Goal: Information Seeking & Learning: Learn about a topic

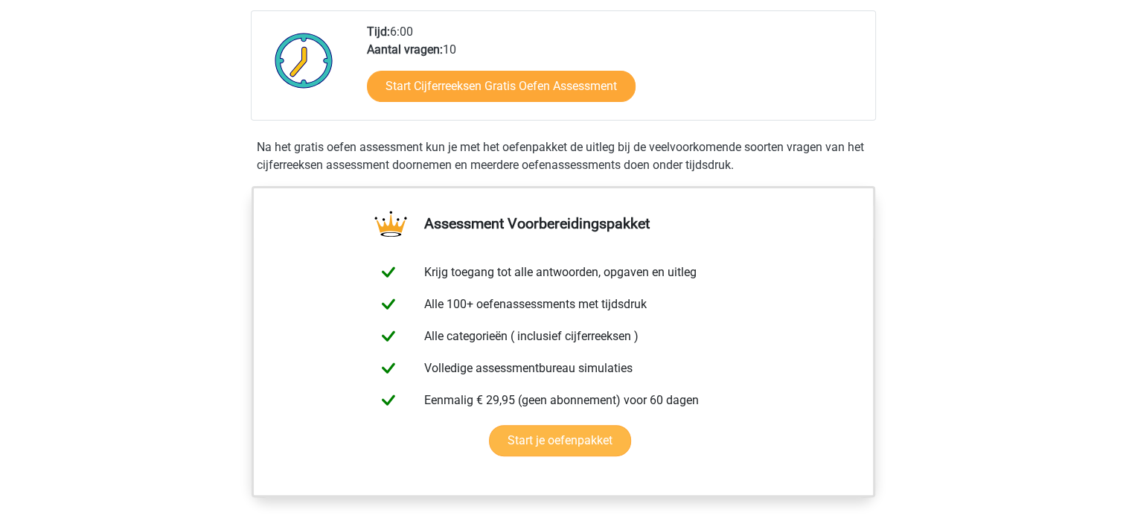
scroll to position [74, 0]
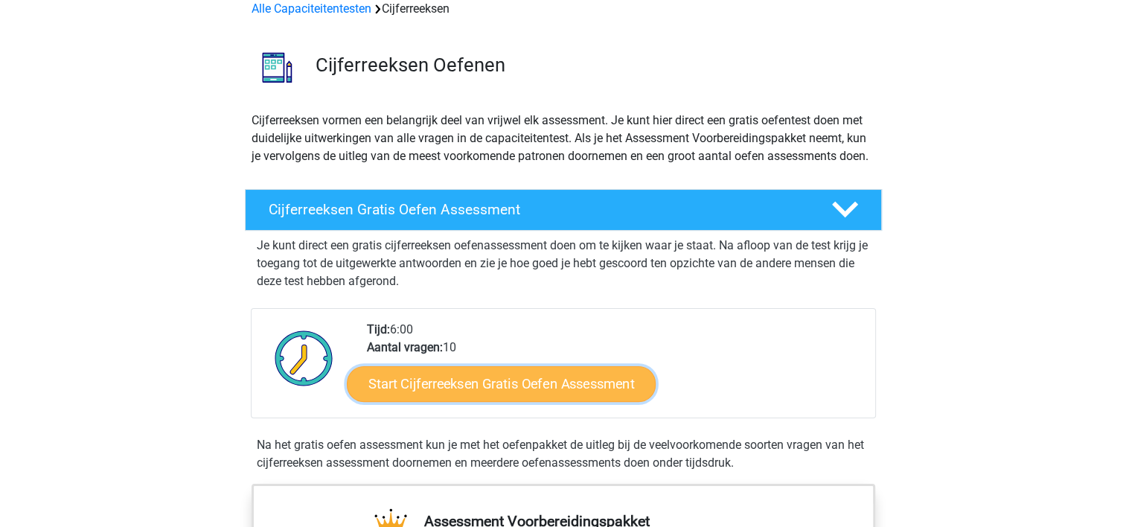
click at [473, 401] on link "Start Cijferreeksen Gratis Oefen Assessment" at bounding box center [501, 383] width 309 height 36
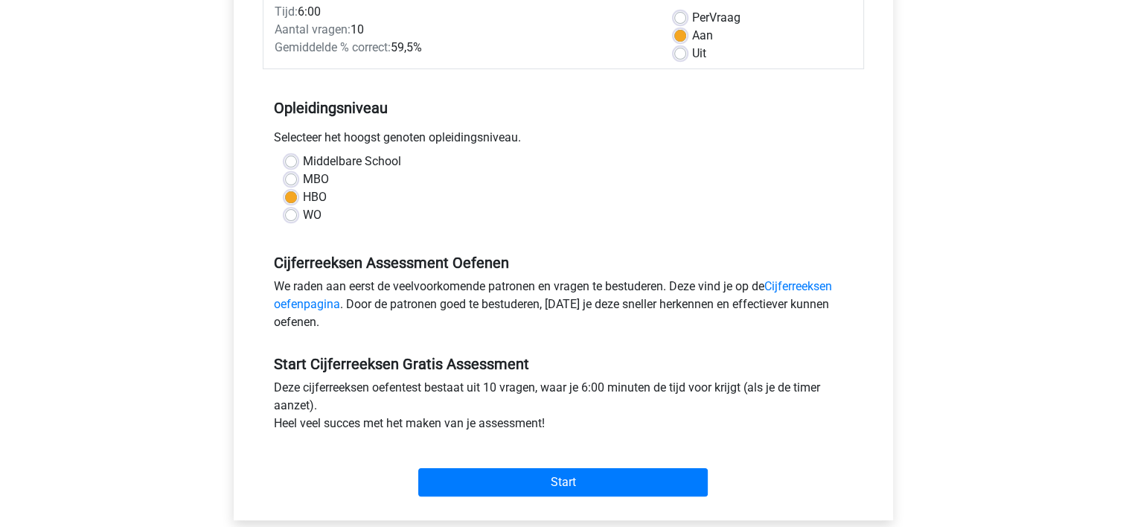
scroll to position [223, 0]
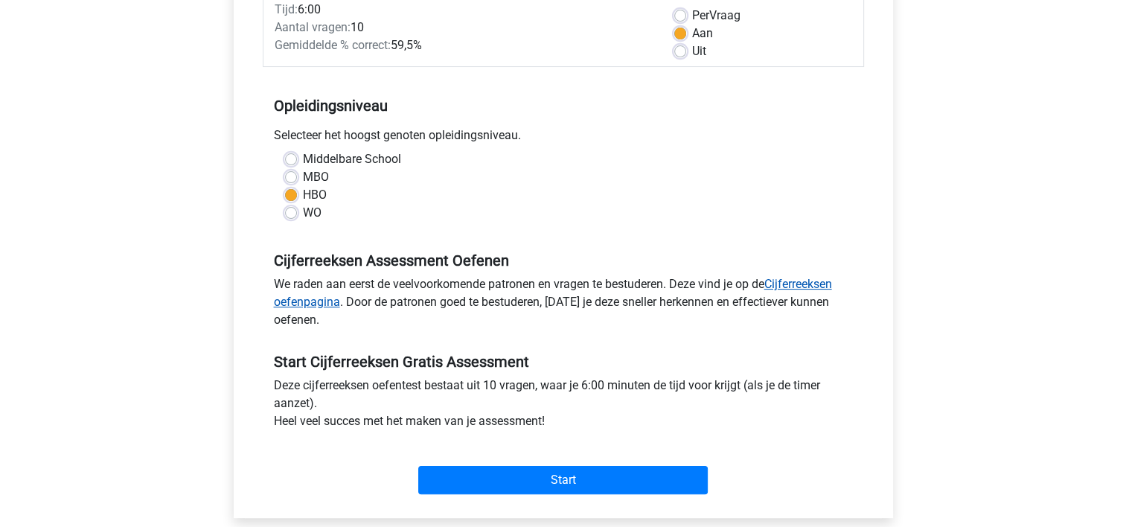
click at [816, 282] on link "Cijferreeksen oefenpagina" at bounding box center [553, 293] width 558 height 32
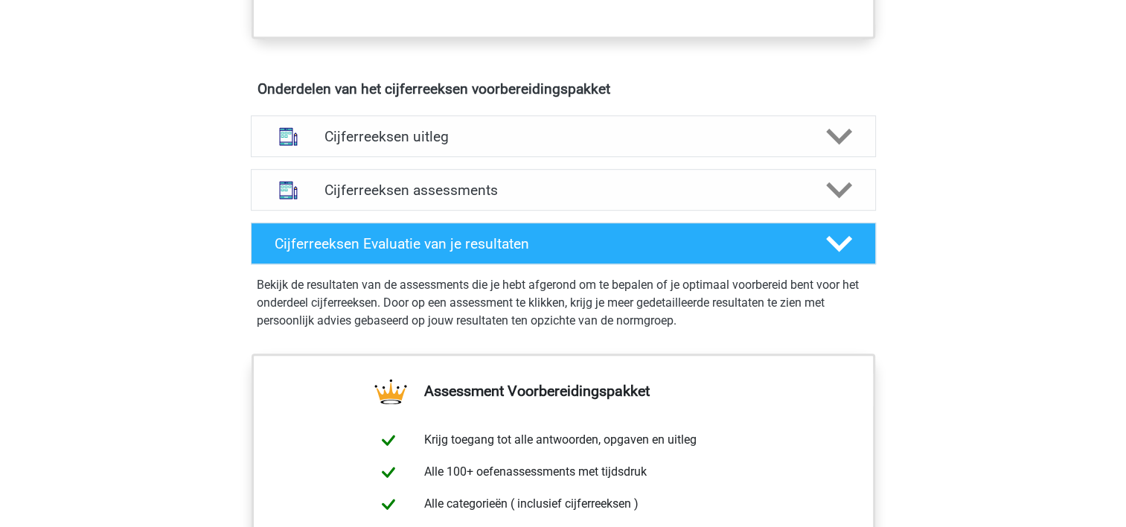
scroll to position [819, 0]
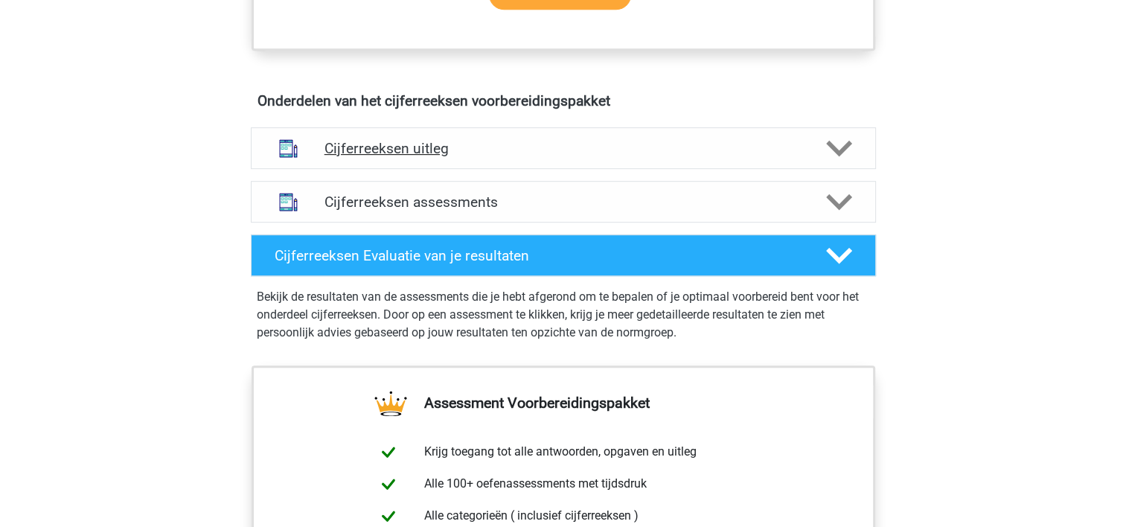
click at [426, 157] on h4 "Cijferreeksen uitleg" at bounding box center [563, 148] width 478 height 17
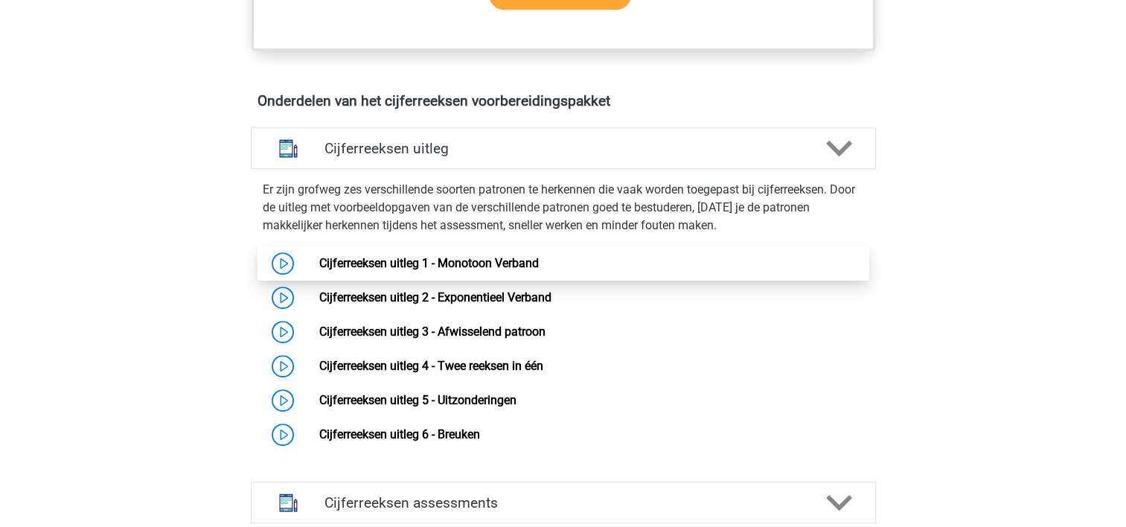
click at [319, 270] on link "Cijferreeksen uitleg 1 - Monotoon Verband" at bounding box center [429, 263] width 220 height 14
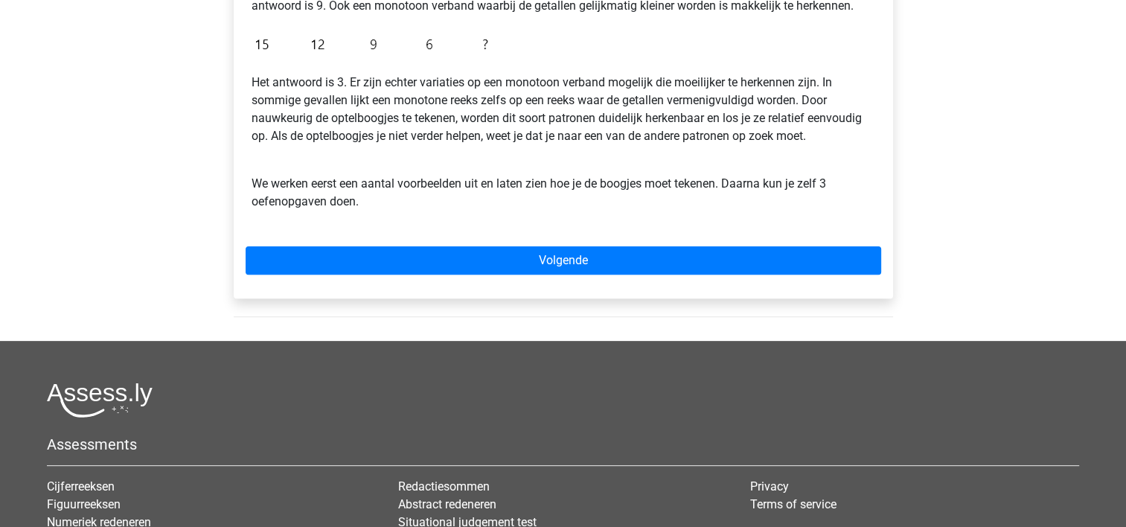
scroll to position [447, 0]
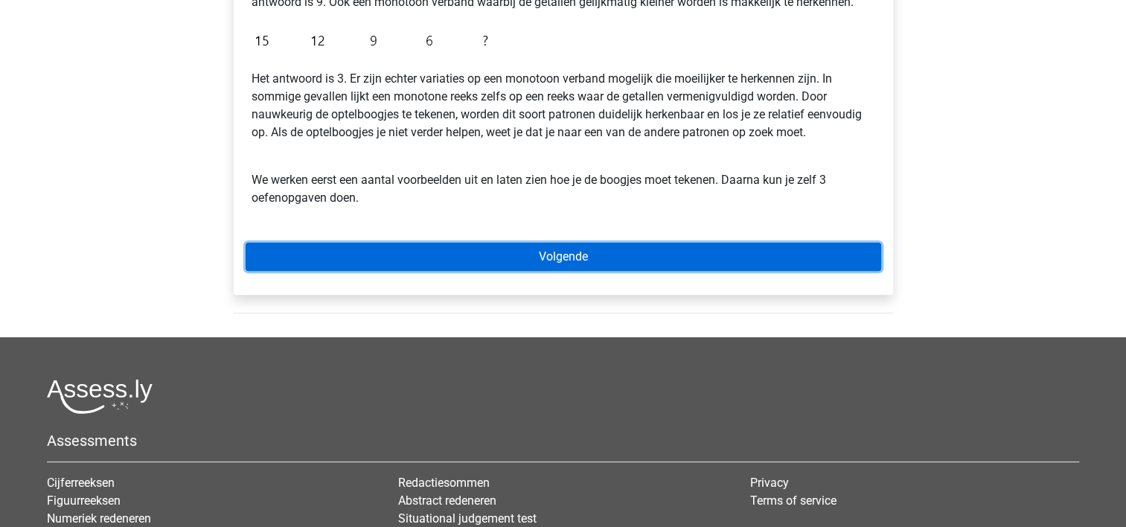
click at [589, 261] on link "Volgende" at bounding box center [564, 257] width 636 height 28
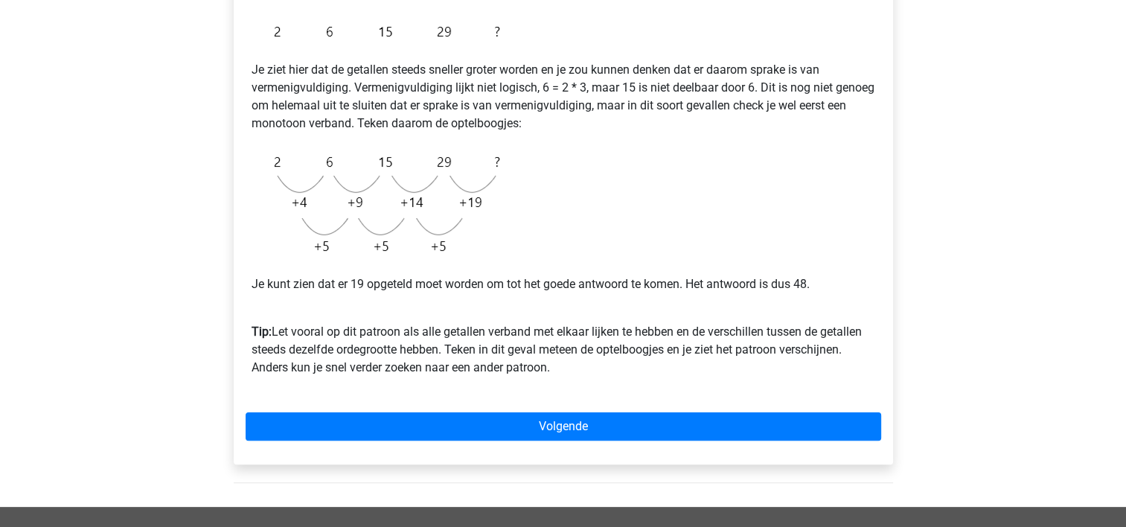
scroll to position [298, 0]
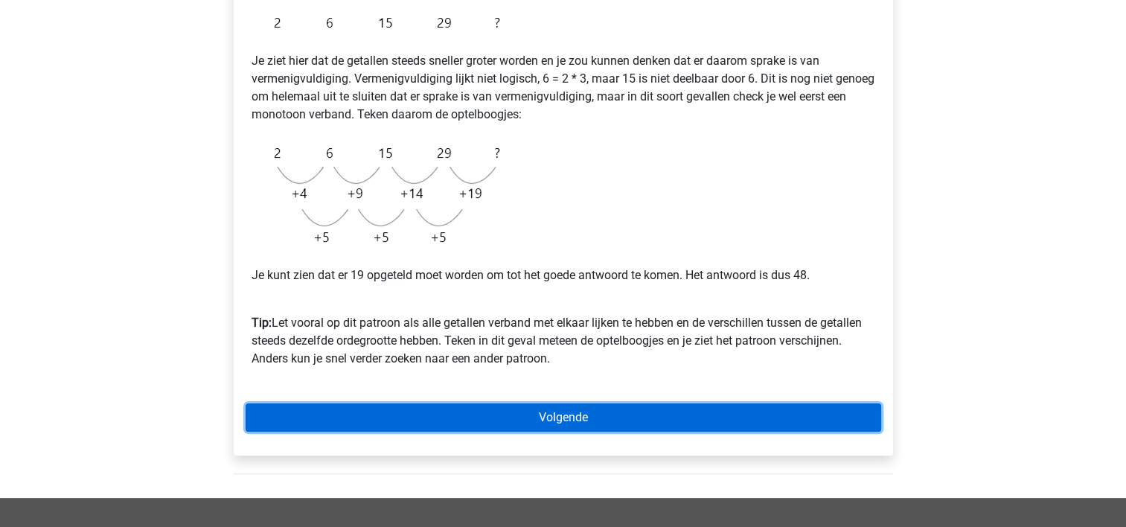
click at [666, 414] on link "Volgende" at bounding box center [564, 417] width 636 height 28
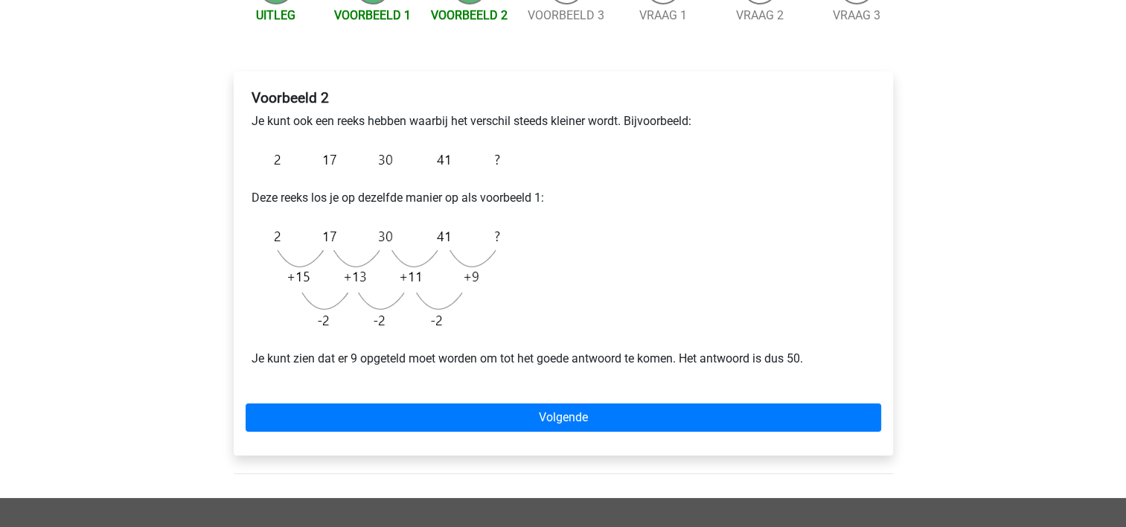
scroll to position [223, 0]
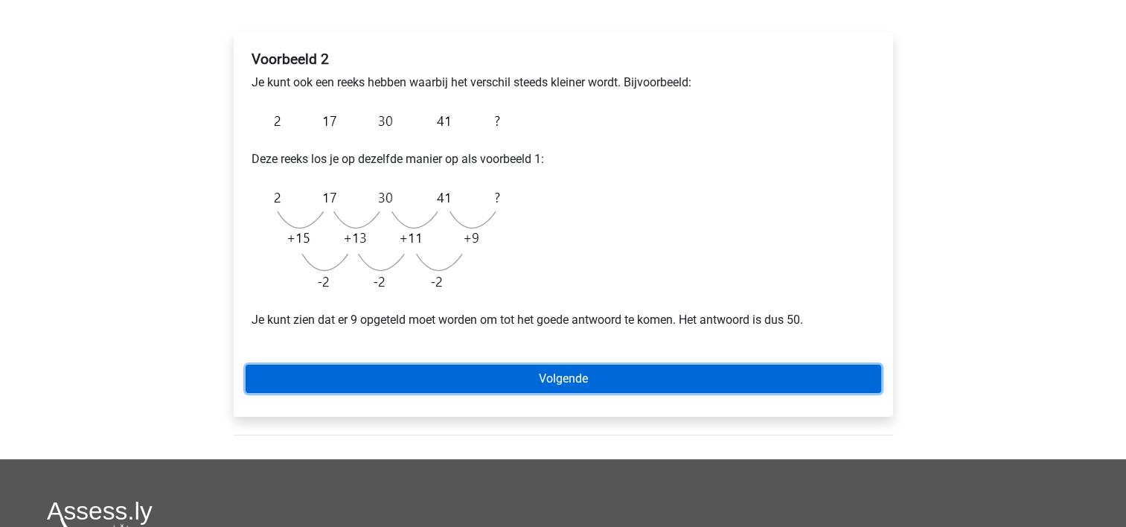
click at [618, 367] on link "Volgende" at bounding box center [564, 379] width 636 height 28
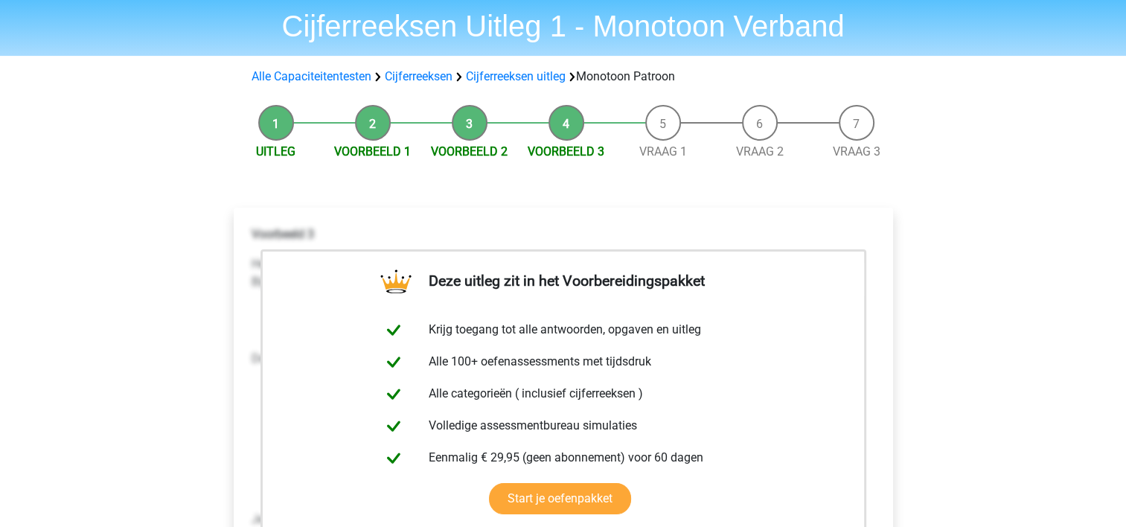
scroll to position [74, 0]
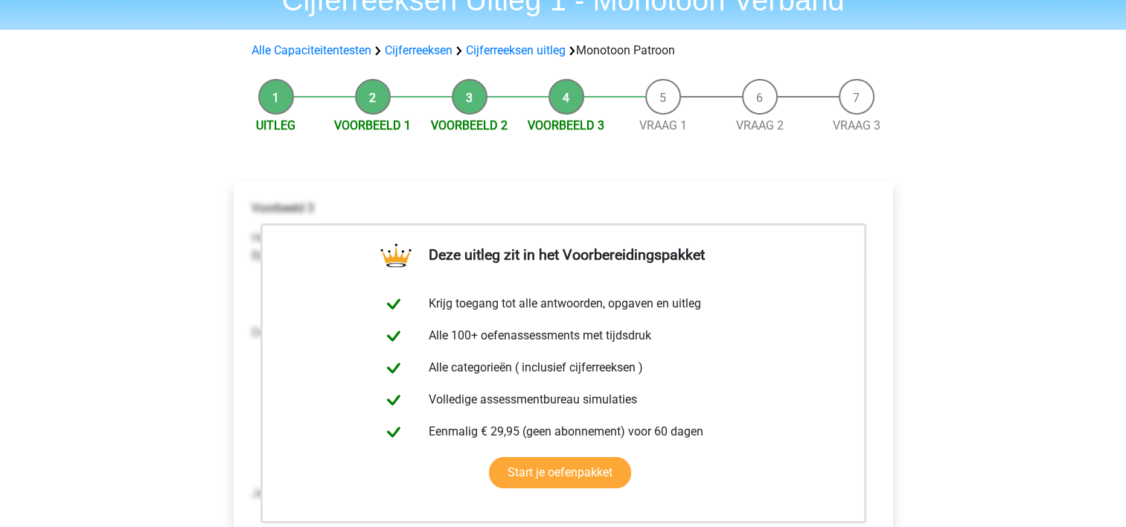
click at [662, 101] on li "Vraag 1" at bounding box center [663, 107] width 97 height 56
click at [663, 101] on li "Vraag 1" at bounding box center [663, 107] width 97 height 56
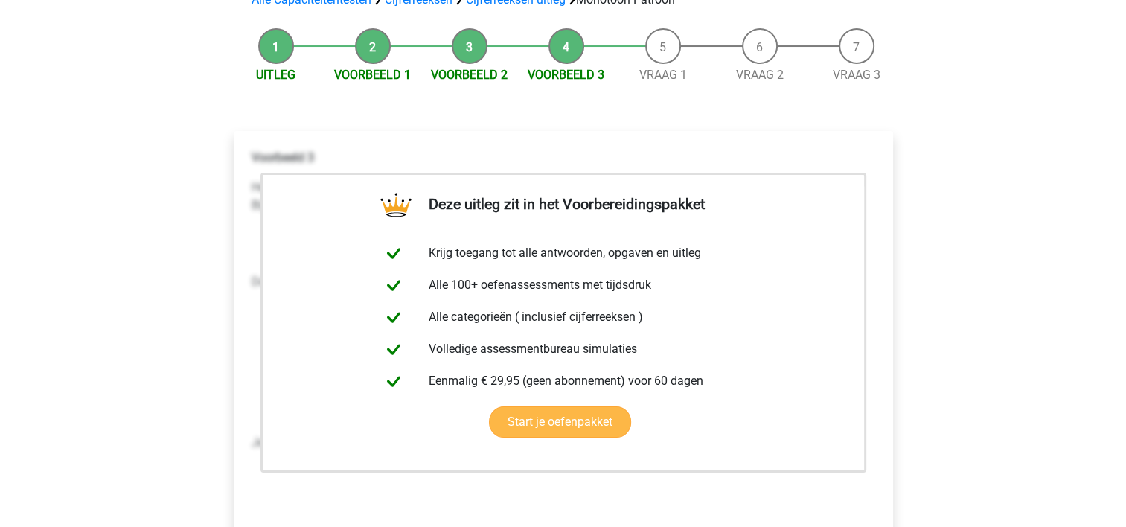
scroll to position [223, 0]
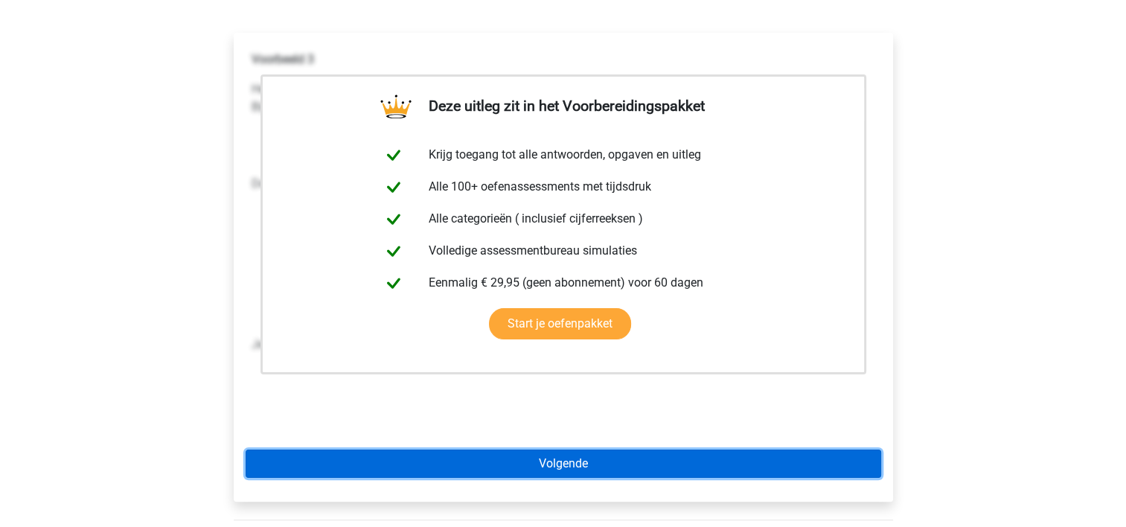
click at [638, 461] on link "Volgende" at bounding box center [564, 464] width 636 height 28
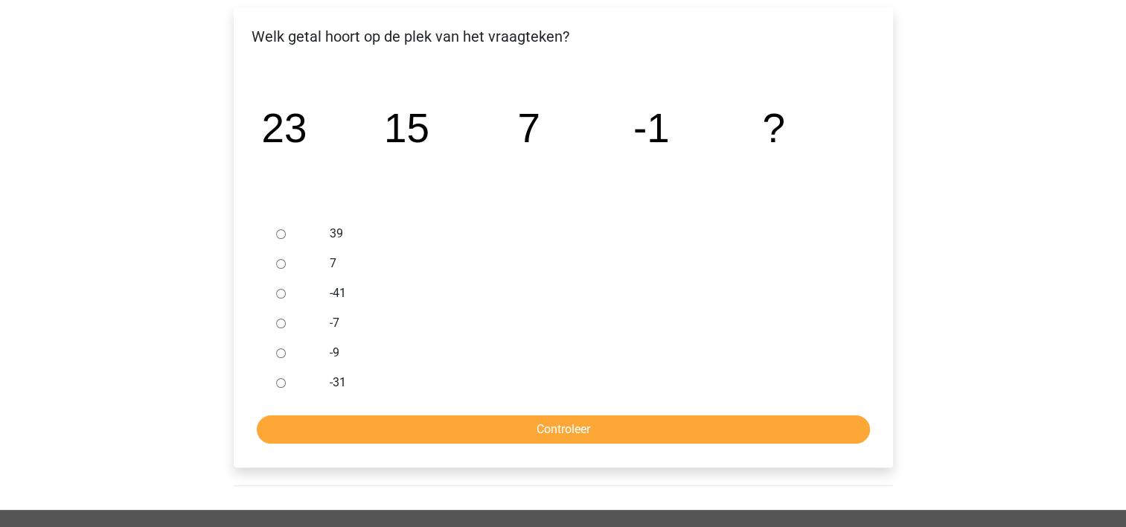
scroll to position [223, 0]
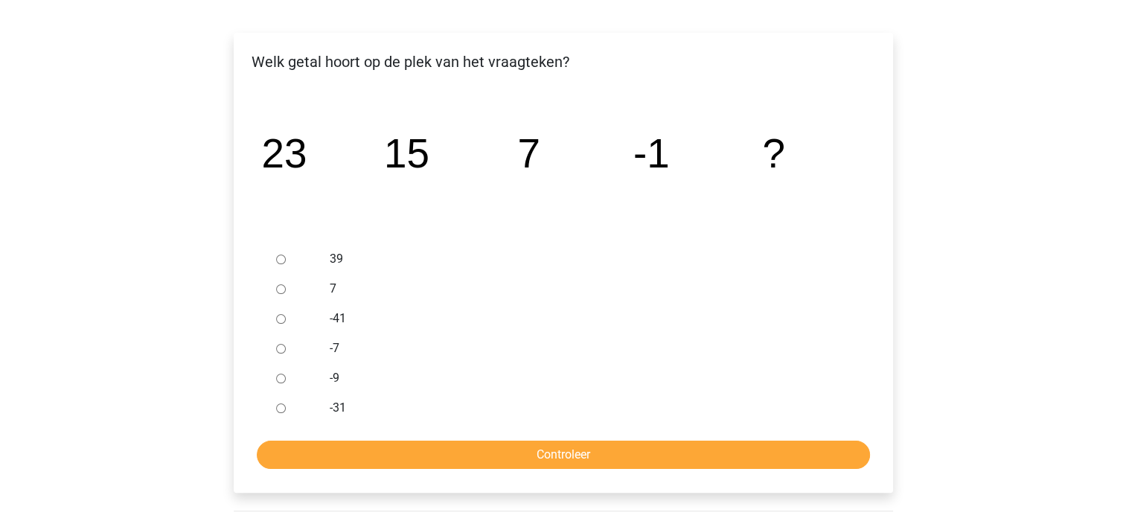
click at [295, 378] on div at bounding box center [294, 378] width 49 height 30
click at [276, 378] on input "-9" at bounding box center [281, 379] width 10 height 10
radio input "true"
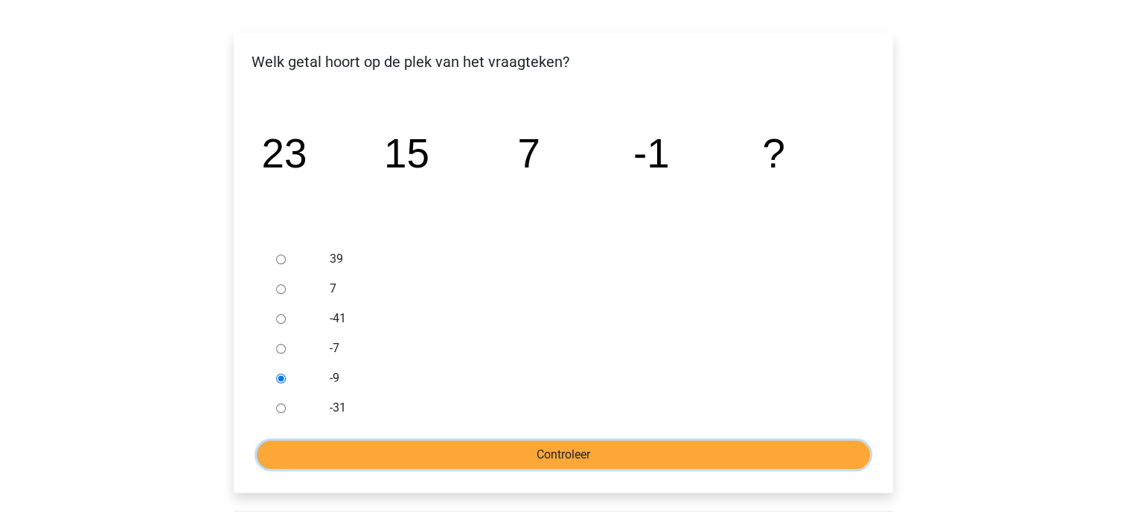
click at [587, 458] on input "Controleer" at bounding box center [563, 455] width 613 height 28
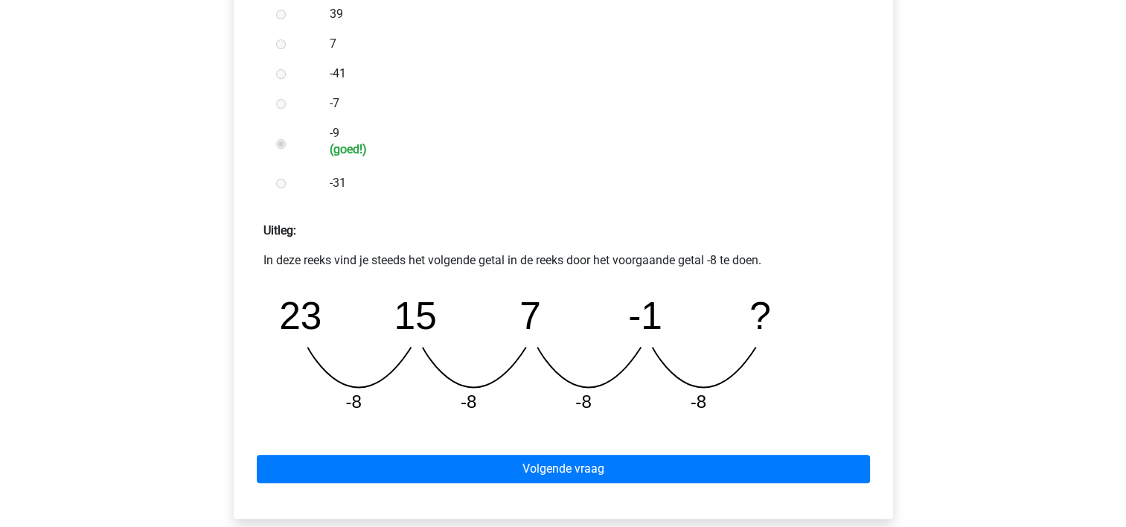
scroll to position [595, 0]
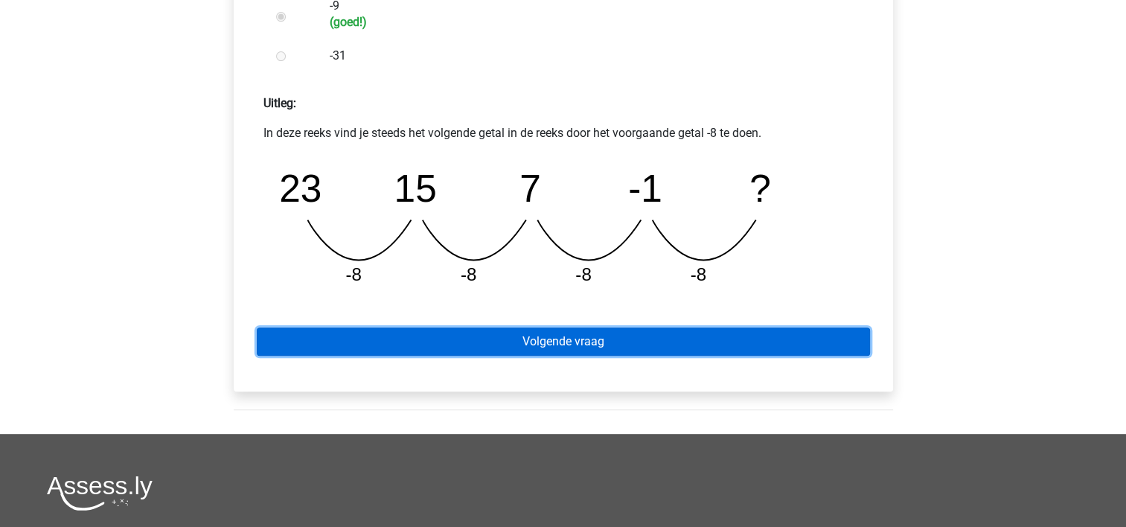
click at [617, 348] on link "Volgende vraag" at bounding box center [563, 341] width 613 height 28
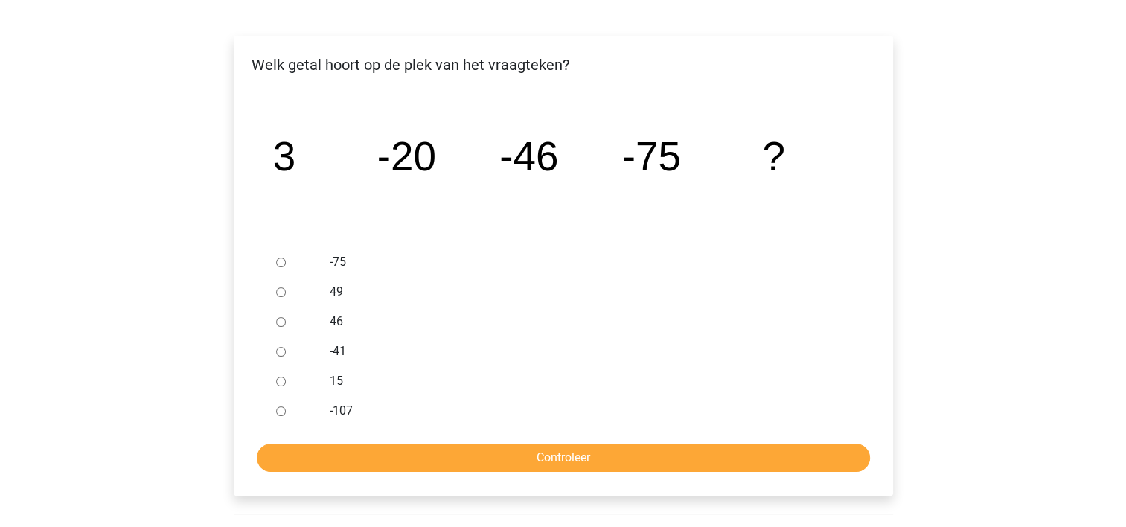
scroll to position [223, 0]
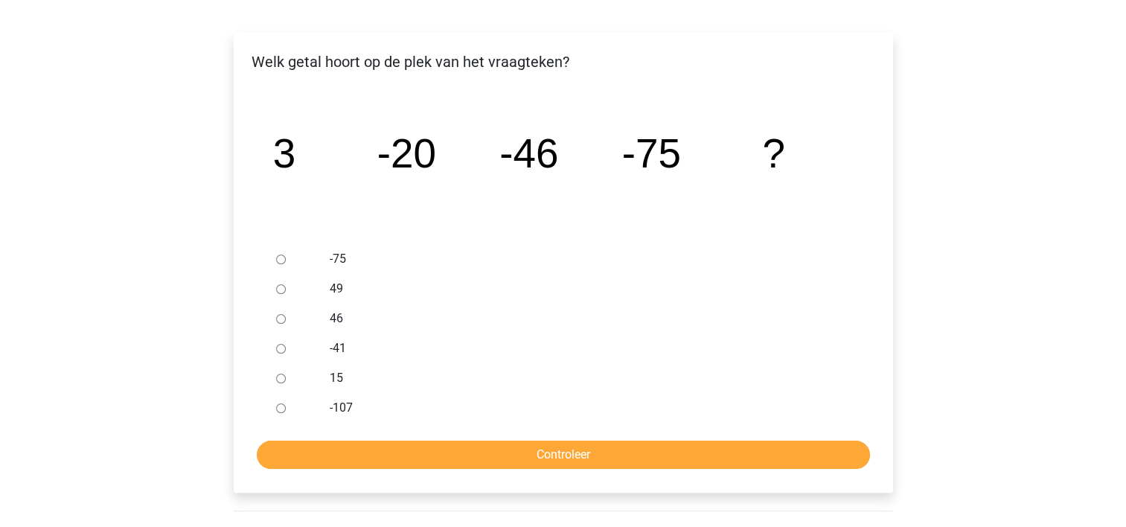
click at [360, 406] on label "-107" at bounding box center [587, 408] width 515 height 18
click at [286, 406] on input "-107" at bounding box center [281, 408] width 10 height 10
radio input "true"
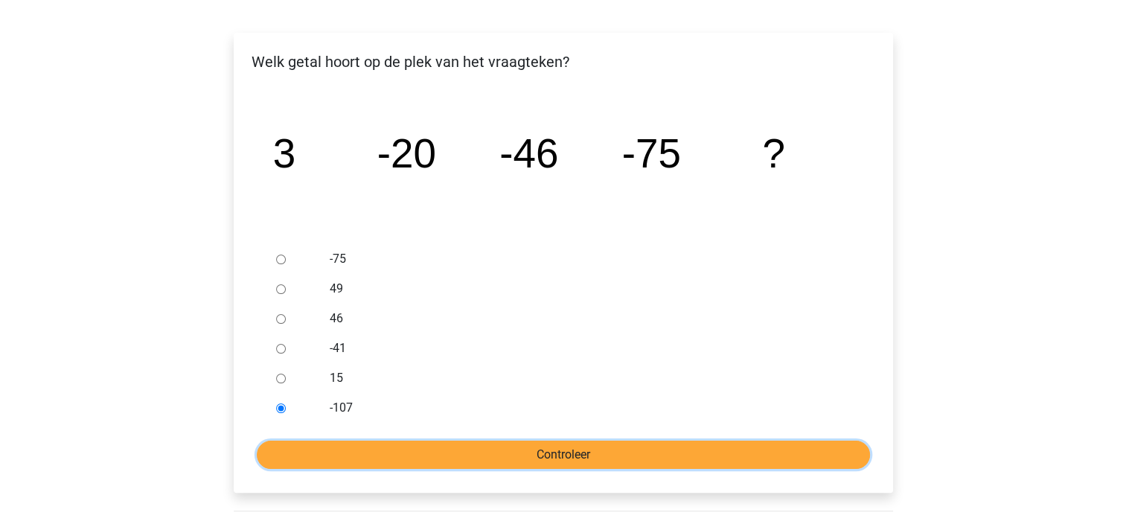
click at [612, 451] on input "Controleer" at bounding box center [563, 455] width 613 height 28
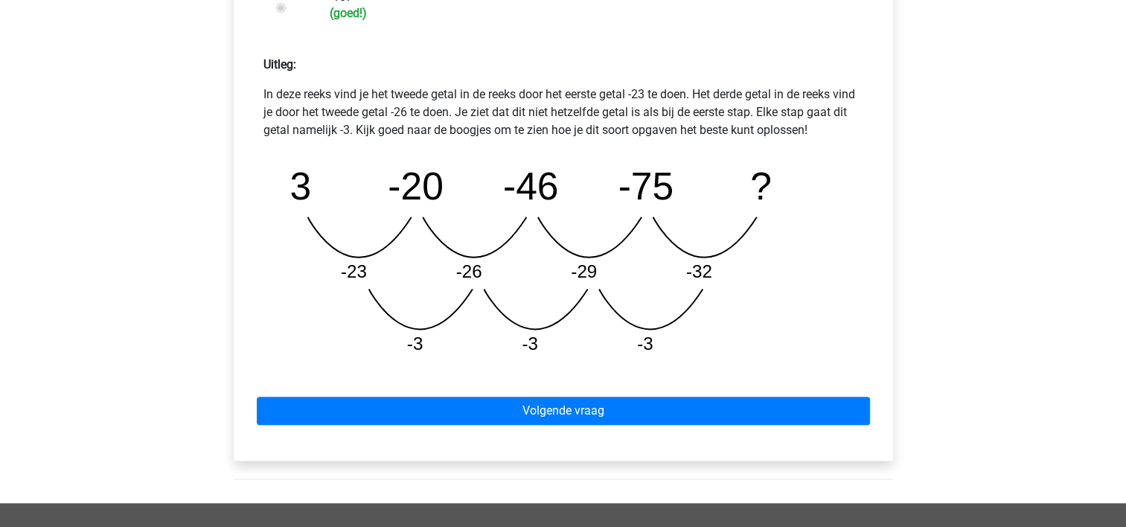
scroll to position [670, 0]
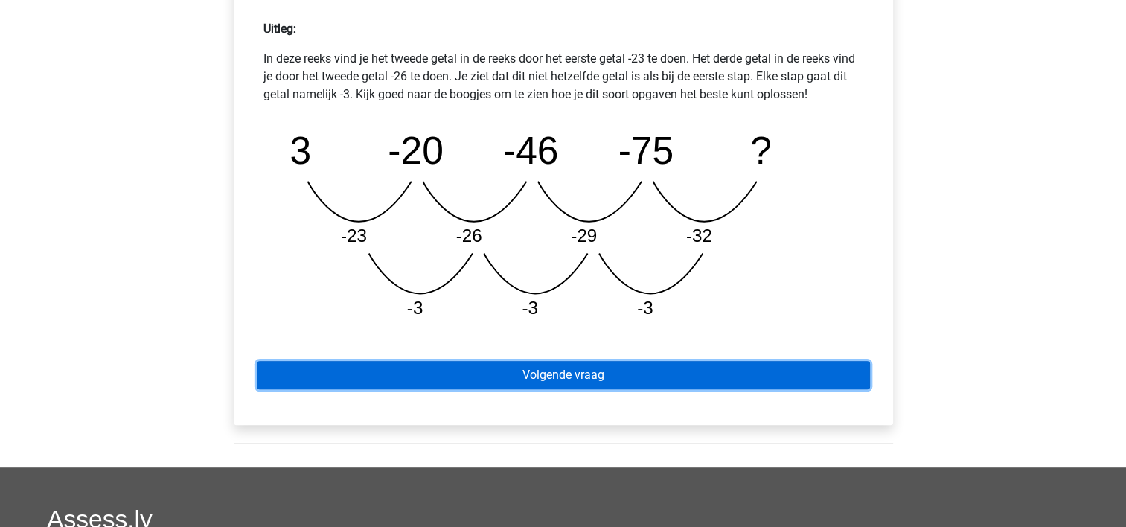
click at [592, 366] on link "Volgende vraag" at bounding box center [563, 375] width 613 height 28
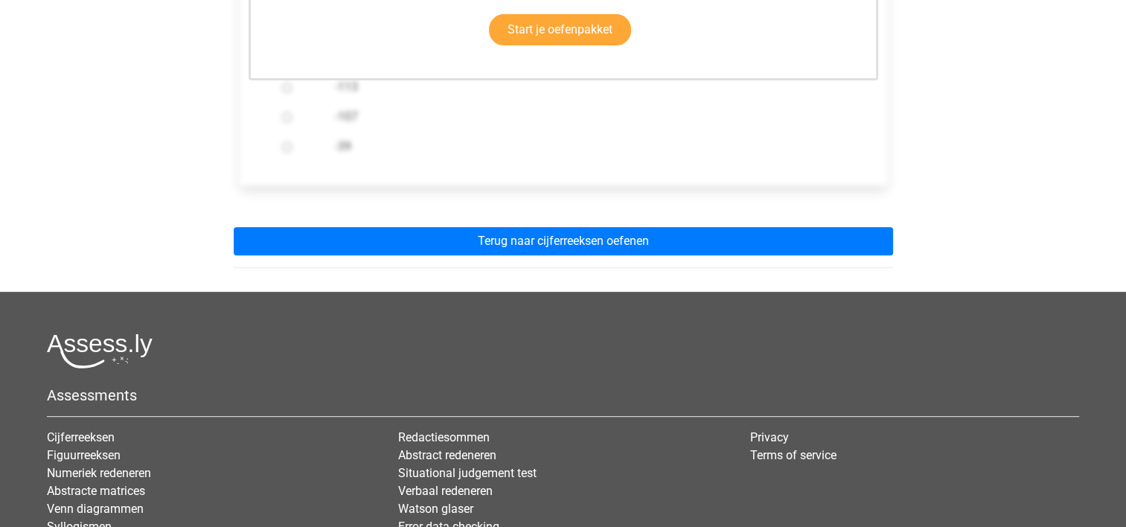
scroll to position [521, 0]
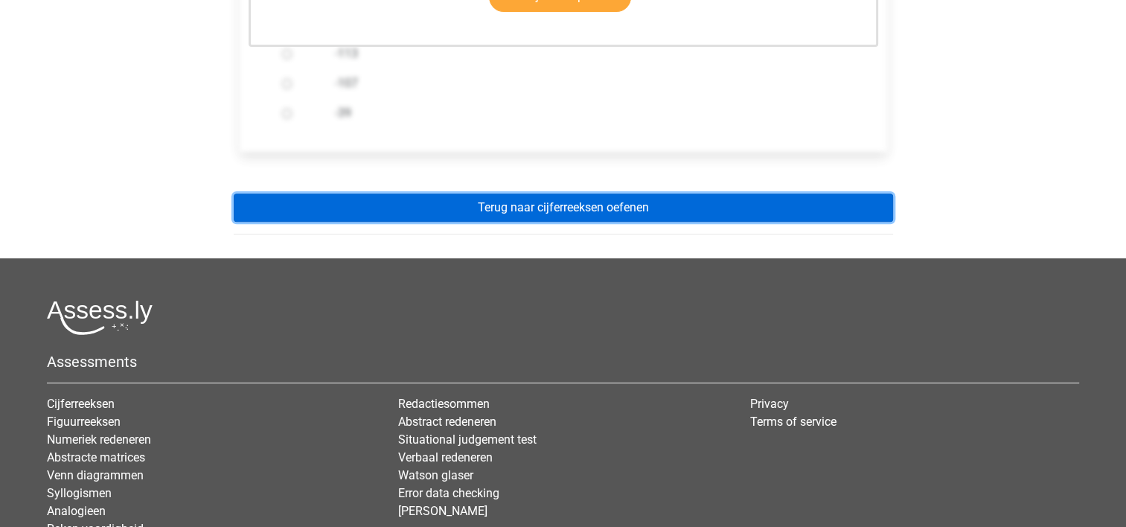
click at [607, 205] on link "Terug naar cijferreeksen oefenen" at bounding box center [563, 208] width 659 height 28
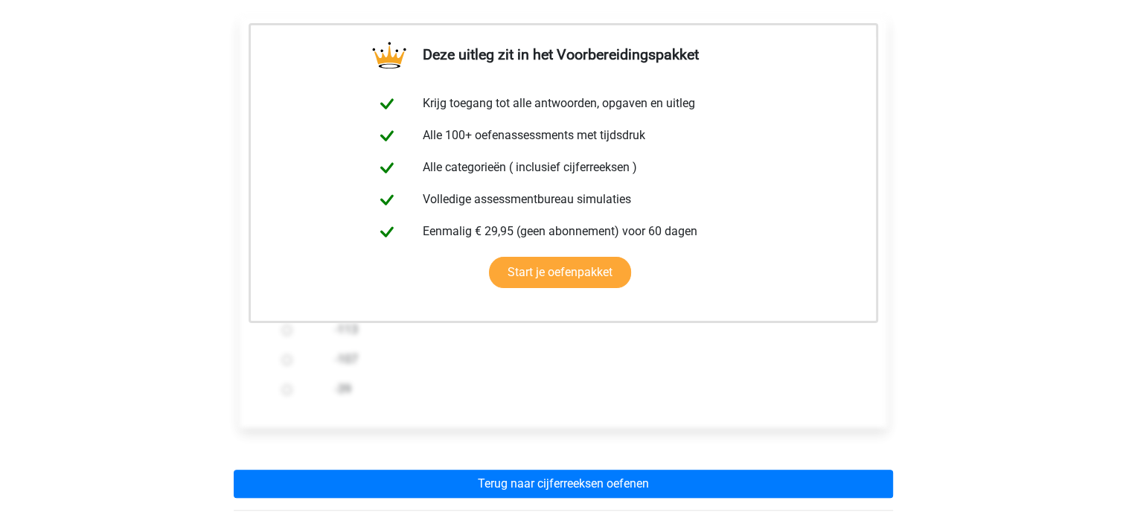
scroll to position [0, 0]
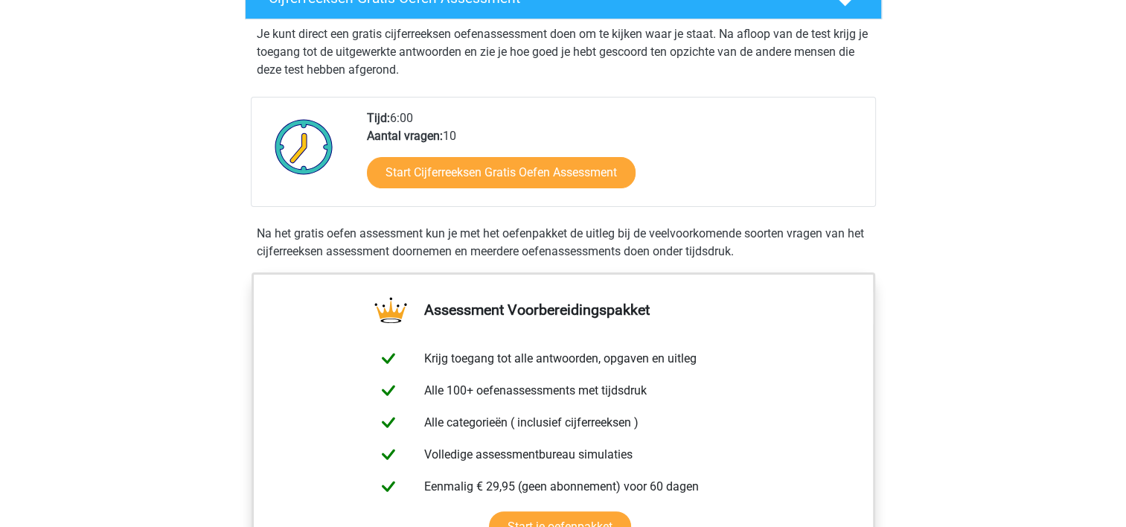
scroll to position [298, 0]
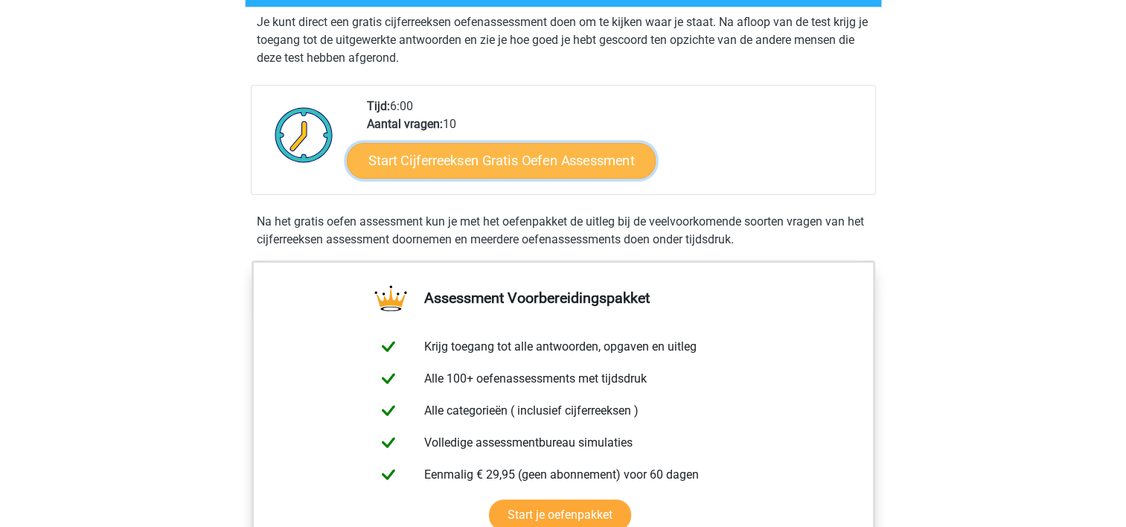
click at [525, 178] on link "Start Cijferreeksen Gratis Oefen Assessment" at bounding box center [501, 160] width 309 height 36
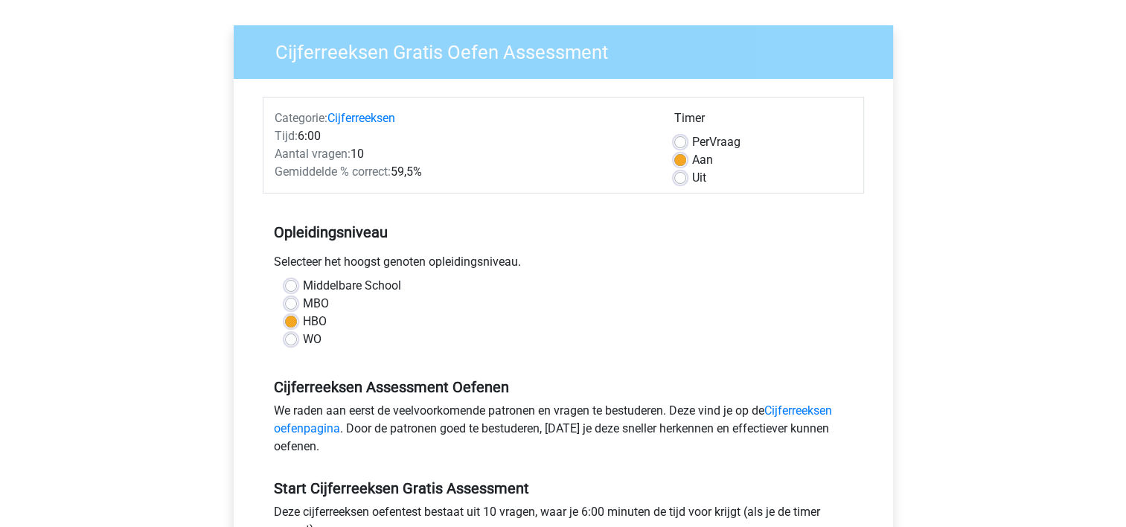
scroll to position [223, 0]
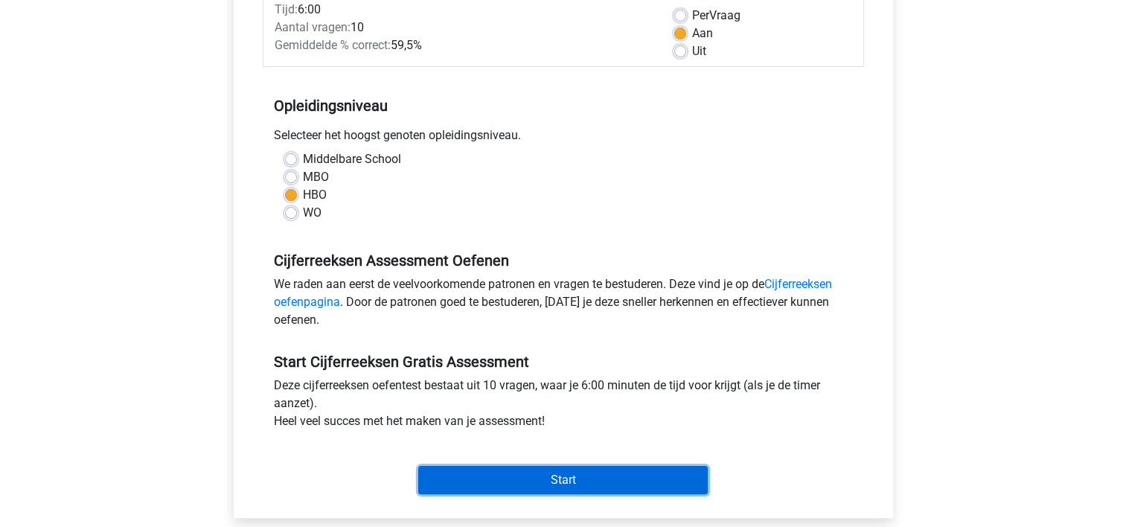
click at [653, 487] on input "Start" at bounding box center [563, 480] width 290 height 28
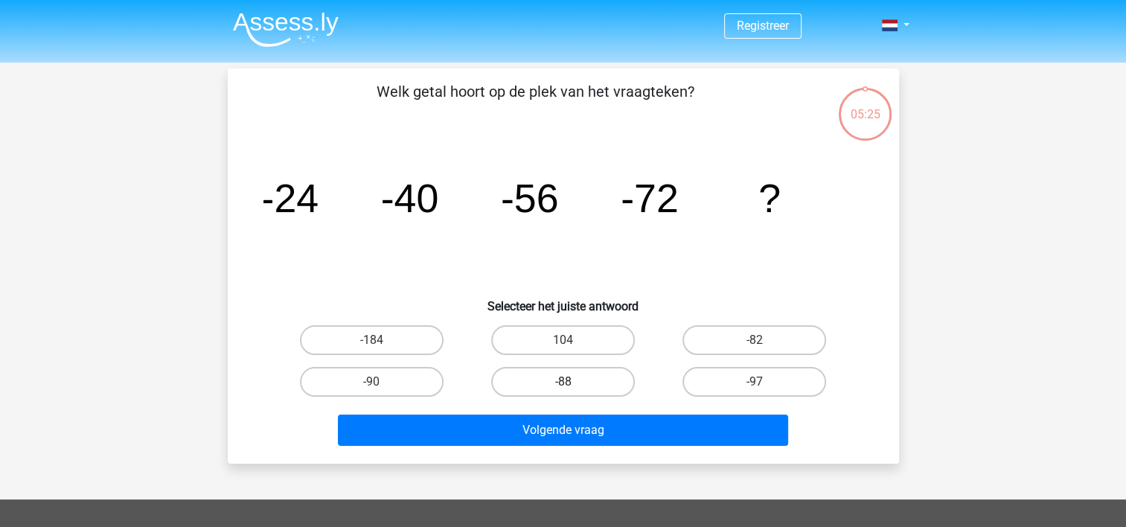
click at [600, 382] on label "-88" at bounding box center [563, 382] width 144 height 30
click at [572, 382] on input "-88" at bounding box center [568, 387] width 10 height 10
radio input "true"
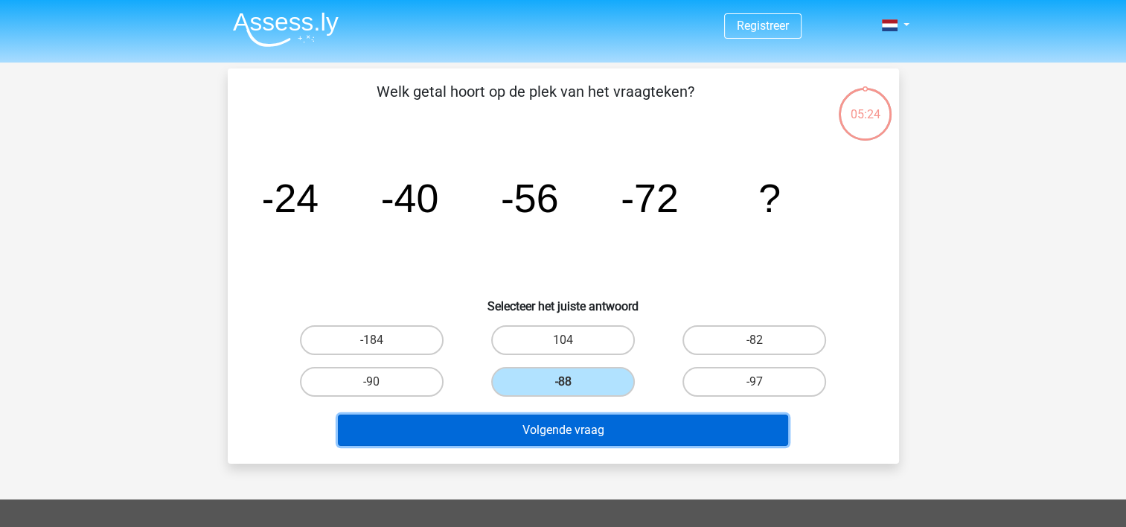
click at [626, 423] on button "Volgende vraag" at bounding box center [563, 430] width 450 height 31
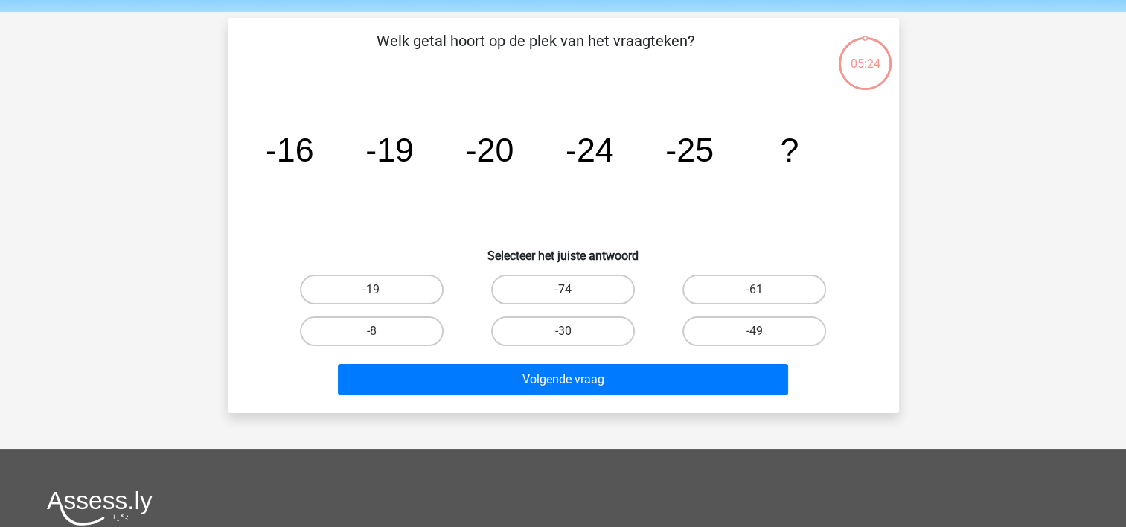
scroll to position [68, 0]
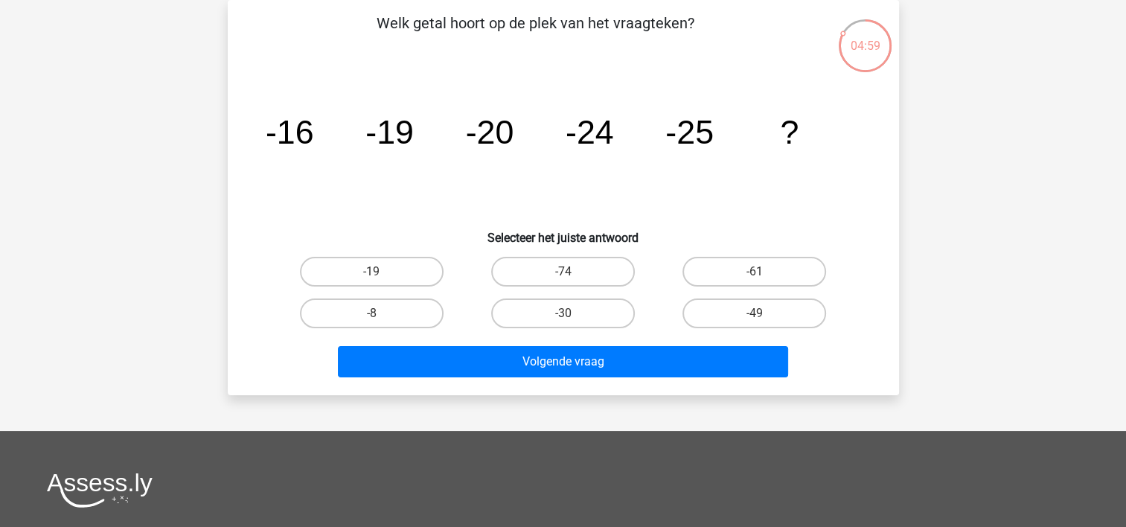
drag, startPoint x: 548, startPoint y: 314, endPoint x: 551, endPoint y: 341, distance: 27.0
click at [548, 316] on label "-30" at bounding box center [563, 313] width 144 height 30
click at [563, 316] on input "-30" at bounding box center [568, 318] width 10 height 10
radio input "true"
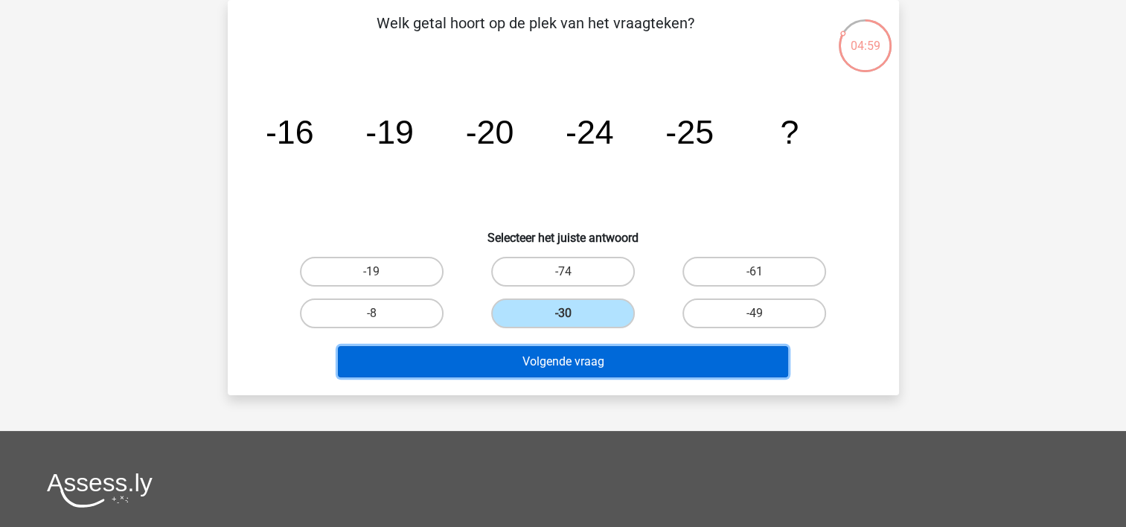
click at [559, 365] on button "Volgende vraag" at bounding box center [563, 361] width 450 height 31
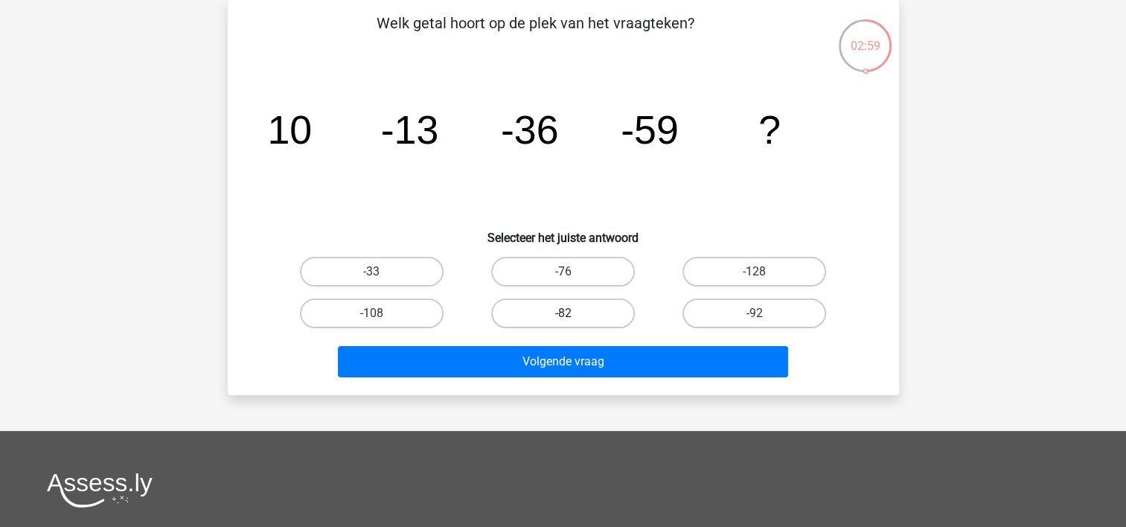
click at [610, 310] on label "-82" at bounding box center [563, 313] width 144 height 30
click at [572, 313] on input "-82" at bounding box center [568, 318] width 10 height 10
radio input "true"
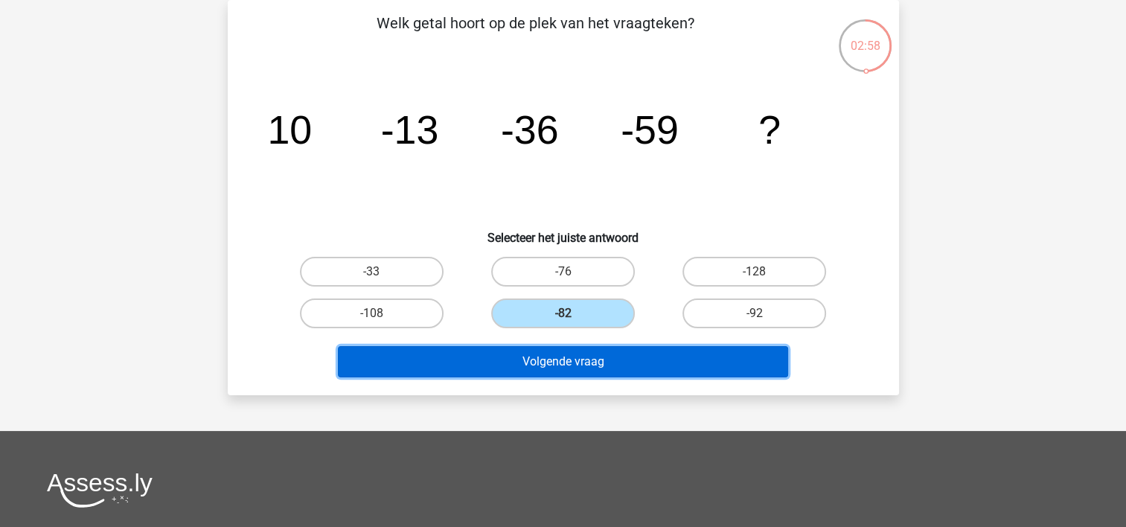
click at [605, 358] on button "Volgende vraag" at bounding box center [563, 361] width 450 height 31
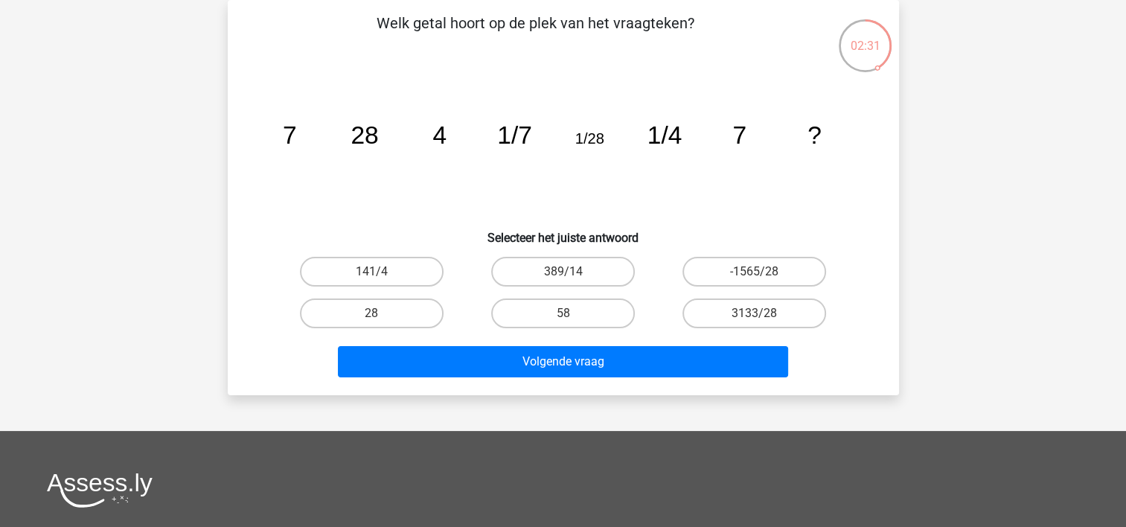
drag, startPoint x: 799, startPoint y: 271, endPoint x: 778, endPoint y: 295, distance: 32.1
click at [799, 272] on label "-1565/28" at bounding box center [754, 272] width 144 height 30
click at [764, 272] on input "-1565/28" at bounding box center [760, 277] width 10 height 10
radio input "true"
click at [400, 303] on label "28" at bounding box center [372, 313] width 144 height 30
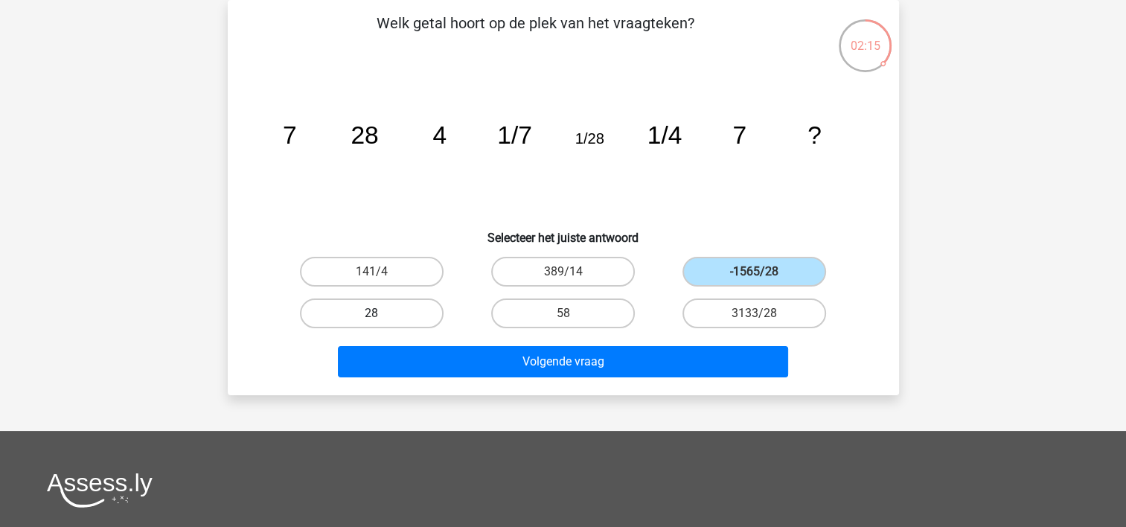
click at [381, 313] on input "28" at bounding box center [376, 318] width 10 height 10
radio input "true"
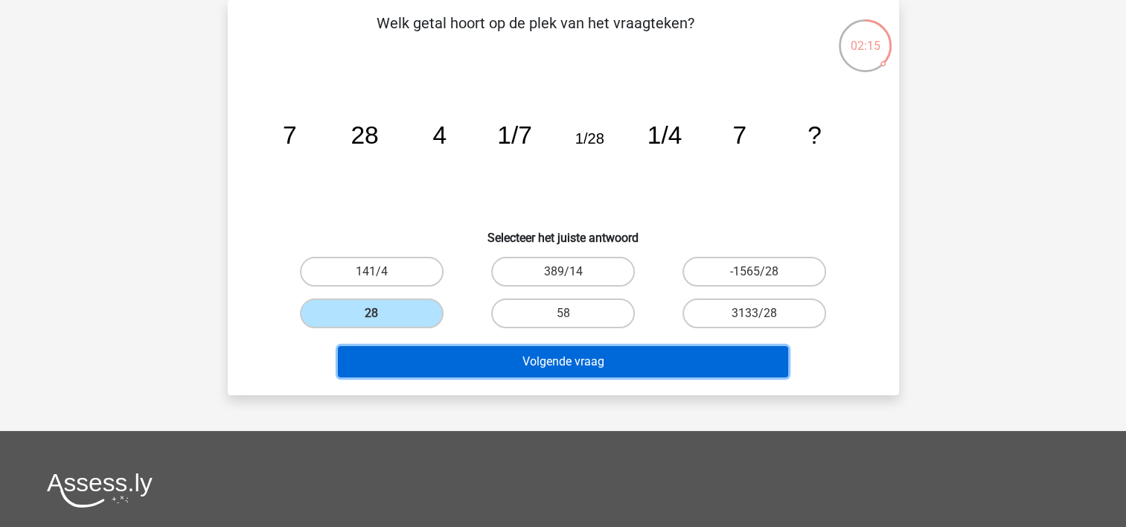
click at [547, 361] on button "Volgende vraag" at bounding box center [563, 361] width 450 height 31
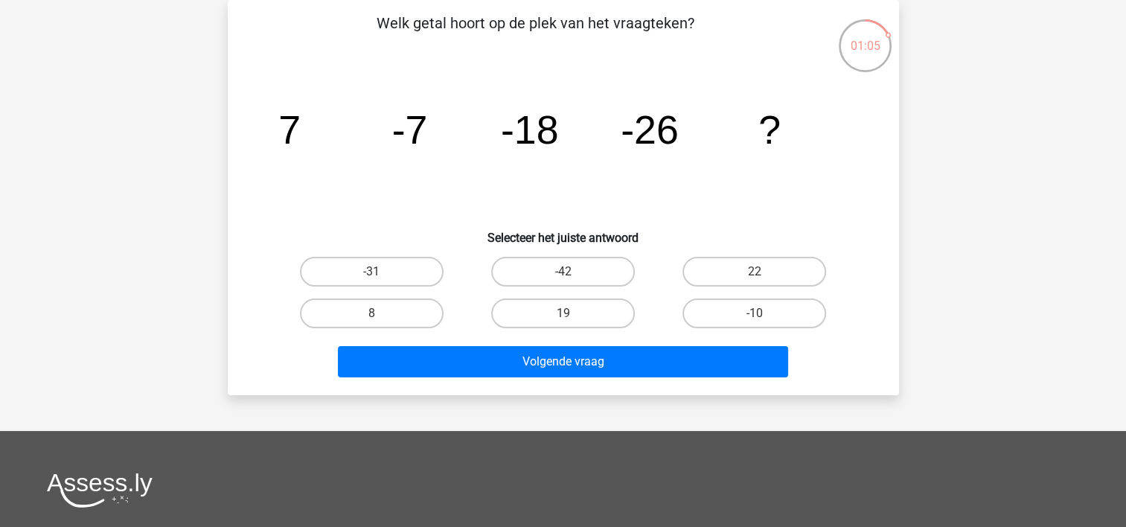
click at [566, 269] on label "-42" at bounding box center [563, 272] width 144 height 30
click at [566, 272] on input "-42" at bounding box center [568, 277] width 10 height 10
radio input "true"
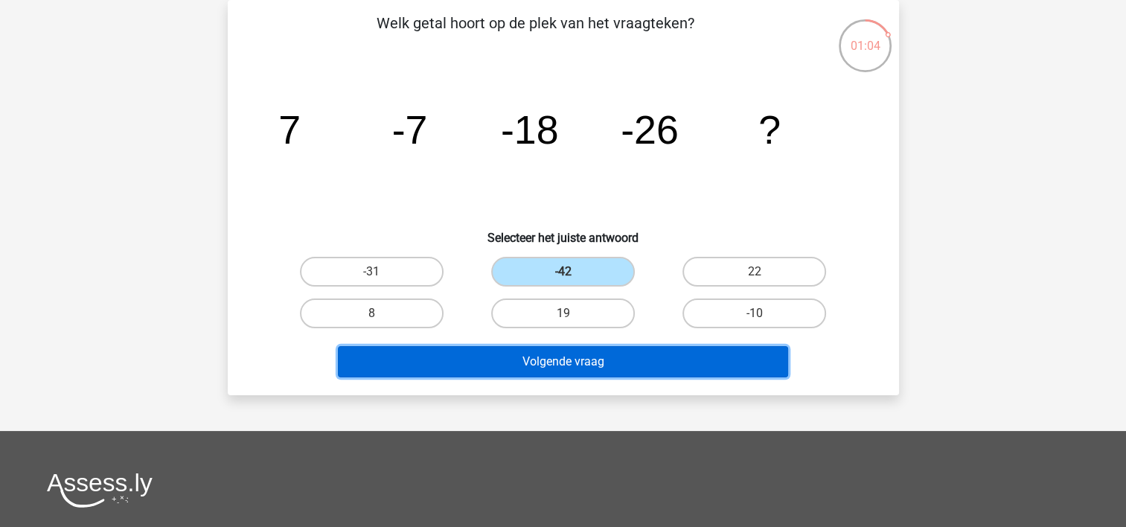
click at [557, 362] on button "Volgende vraag" at bounding box center [563, 361] width 450 height 31
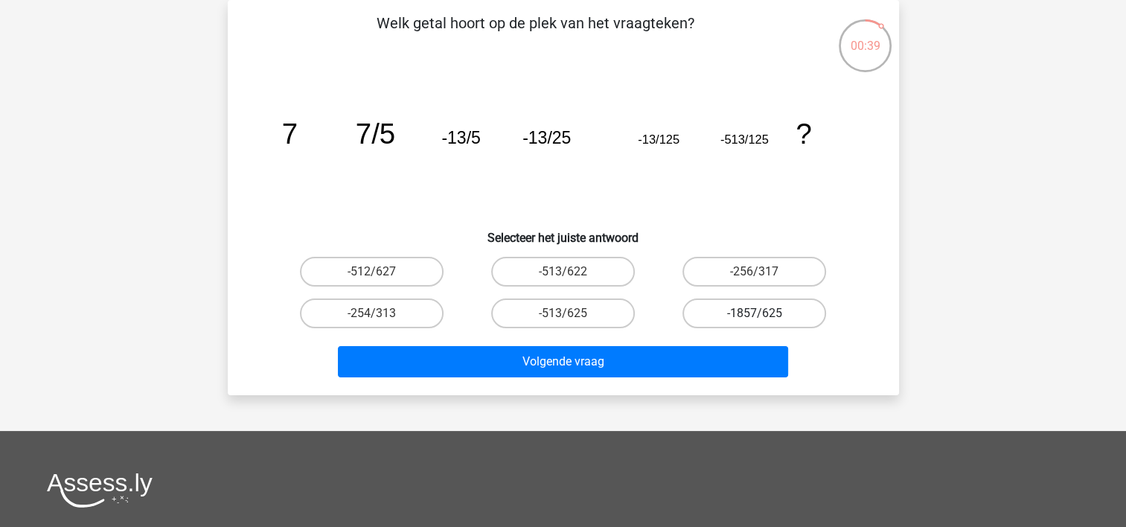
click at [707, 310] on label "-1857/625" at bounding box center [754, 313] width 144 height 30
click at [755, 313] on input "-1857/625" at bounding box center [760, 318] width 10 height 10
radio input "true"
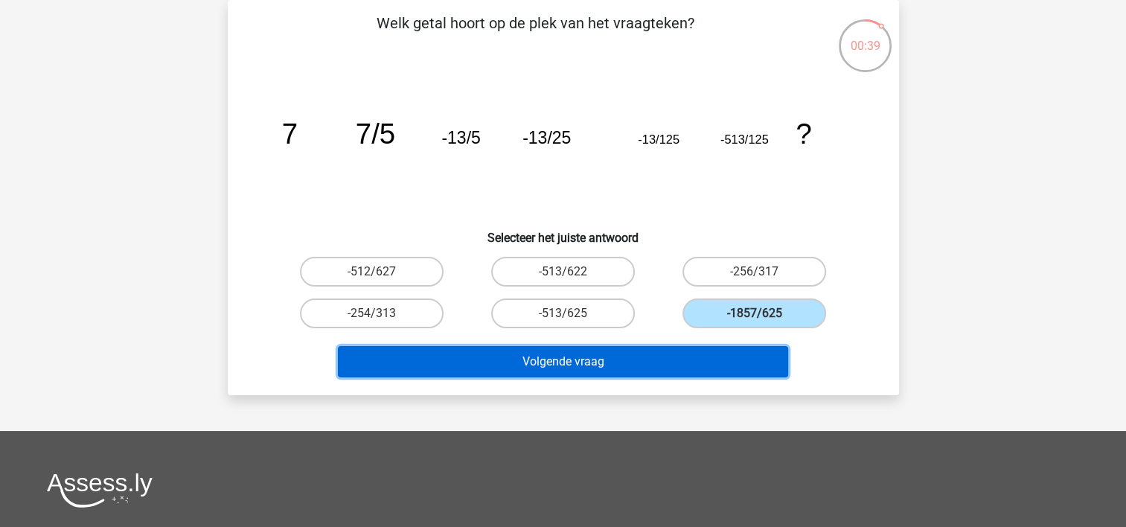
click at [692, 357] on button "Volgende vraag" at bounding box center [563, 361] width 450 height 31
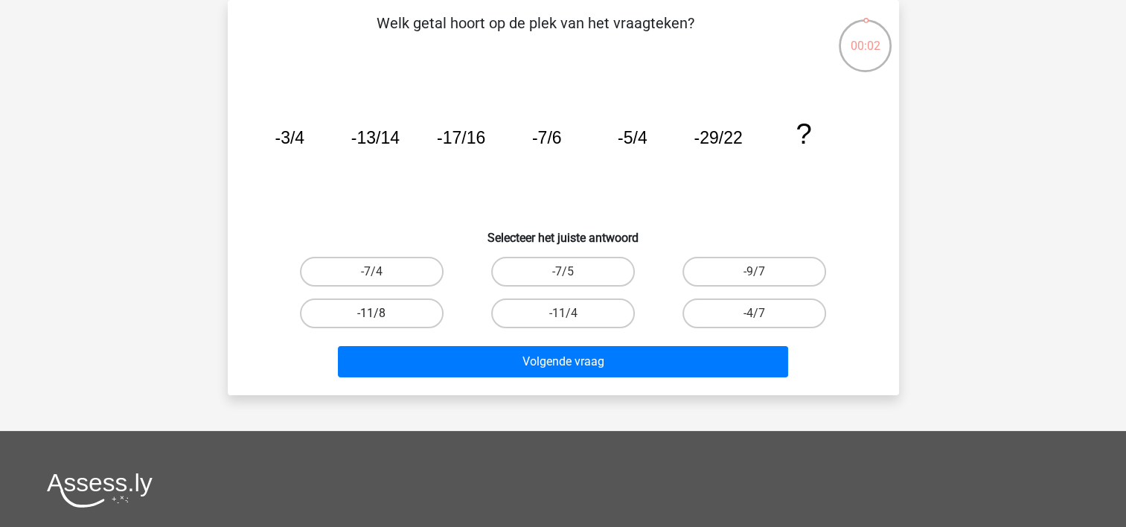
drag, startPoint x: 356, startPoint y: 303, endPoint x: 389, endPoint y: 347, distance: 54.8
click at [356, 304] on label "-11/8" at bounding box center [372, 313] width 144 height 30
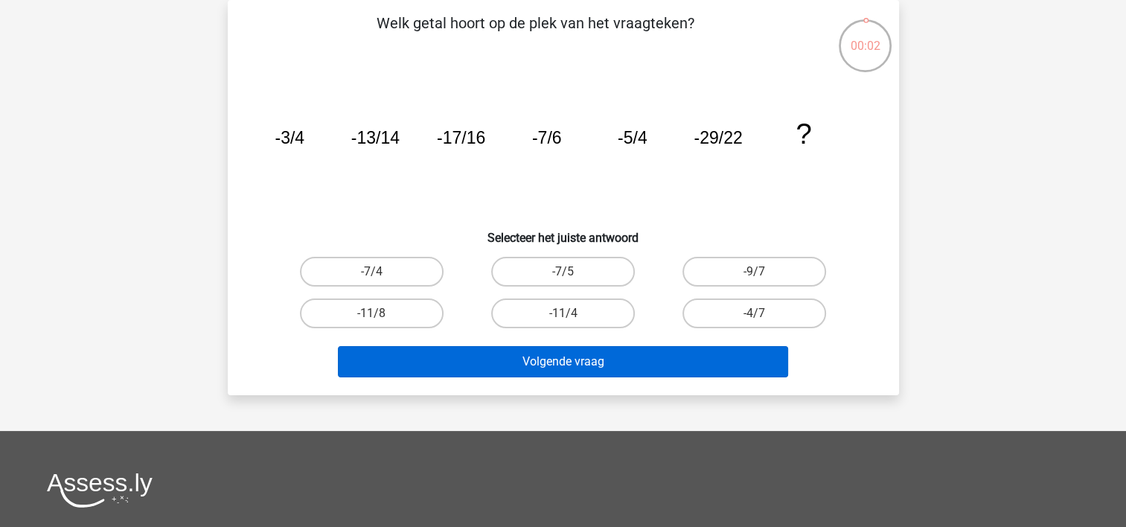
click at [371, 313] on input "-11/8" at bounding box center [376, 318] width 10 height 10
radio input "true"
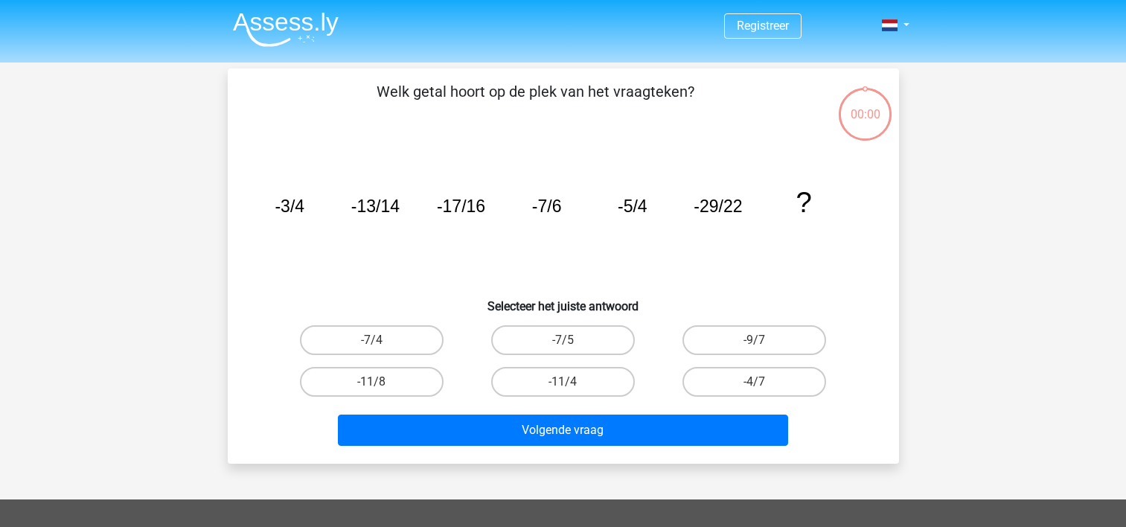
scroll to position [68, 0]
